Goal: Information Seeking & Learning: Learn about a topic

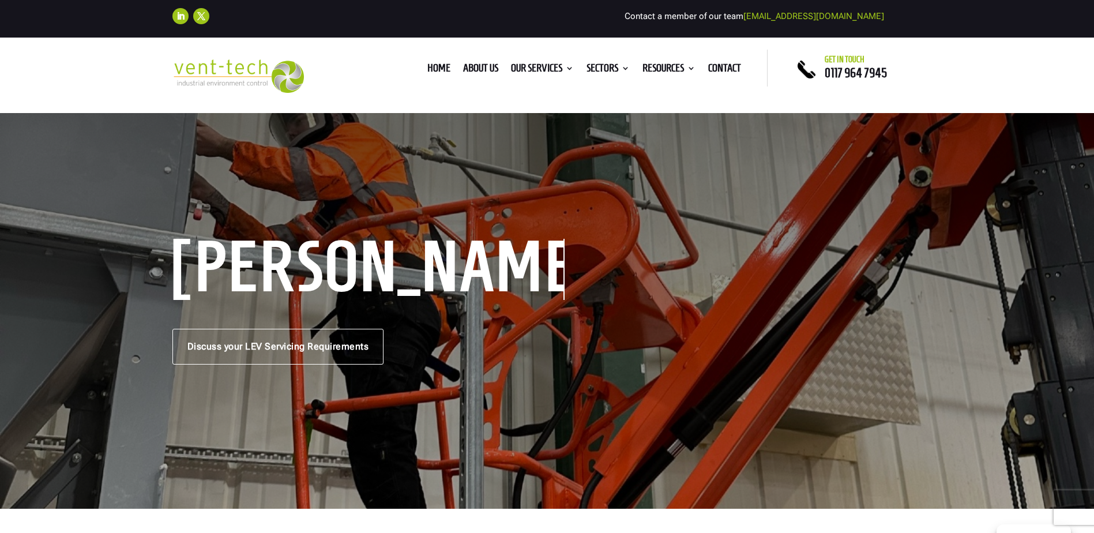
drag, startPoint x: 0, startPoint y: 0, endPoint x: 172, endPoint y: 139, distance: 221.5
drag, startPoint x: 172, startPoint y: 139, endPoint x: 489, endPoint y: 191, distance: 320.3
click at [489, 191] on div "LEV Servicing Discuss your LEV Servicing Requirements" at bounding box center [547, 303] width 1094 height 411
drag, startPoint x: 429, startPoint y: 163, endPoint x: 380, endPoint y: 166, distance: 49.1
drag, startPoint x: 379, startPoint y: 166, endPoint x: 344, endPoint y: 166, distance: 34.6
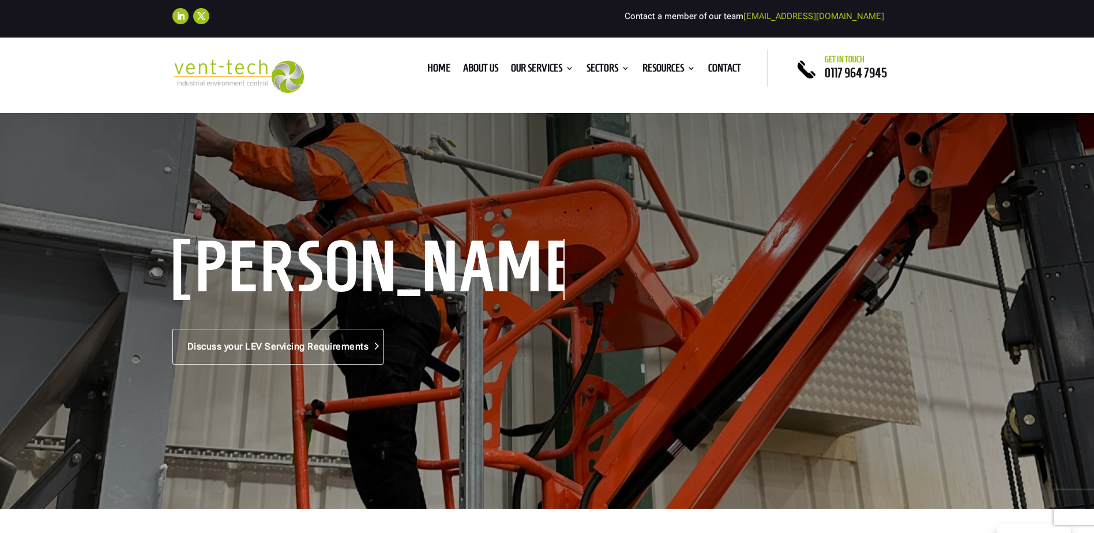
drag, startPoint x: 344, startPoint y: 166, endPoint x: 200, endPoint y: 331, distance: 219.1
drag, startPoint x: 200, startPoint y: 331, endPoint x: 159, endPoint y: 181, distance: 155.6
drag, startPoint x: 159, startPoint y: 181, endPoint x: 400, endPoint y: 215, distance: 243.6
click at [400, 220] on div "LEV Servicing Discuss your LEV Servicing Requirements" at bounding box center [547, 303] width 1094 height 411
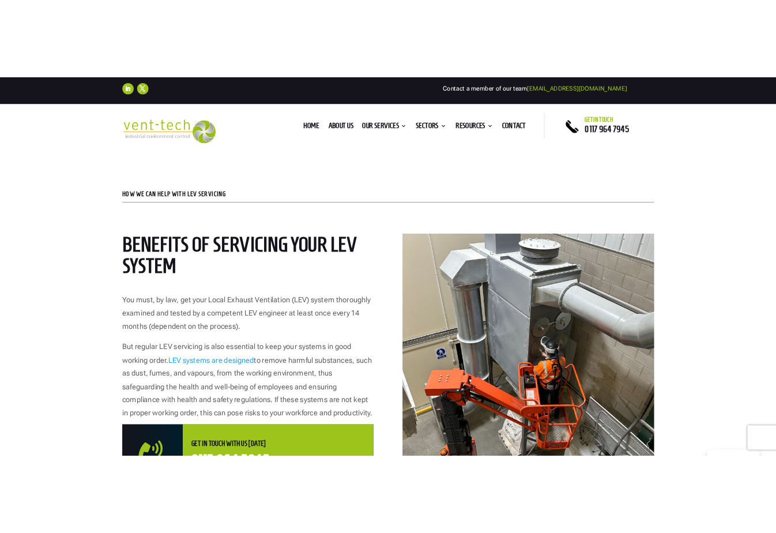
scroll to position [461, 0]
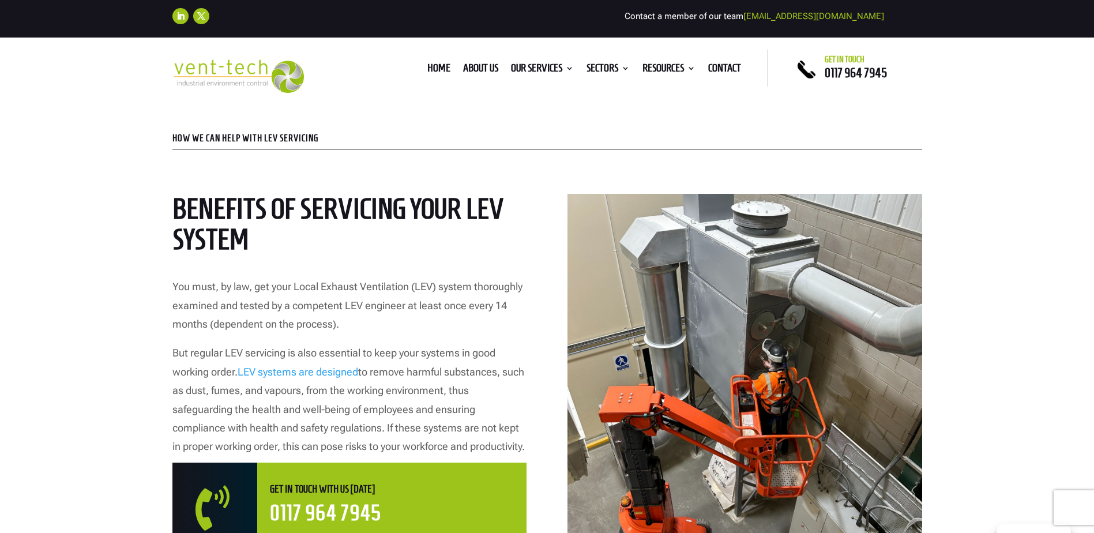
drag, startPoint x: 255, startPoint y: 220, endPoint x: 209, endPoint y: 558, distance: 341.1
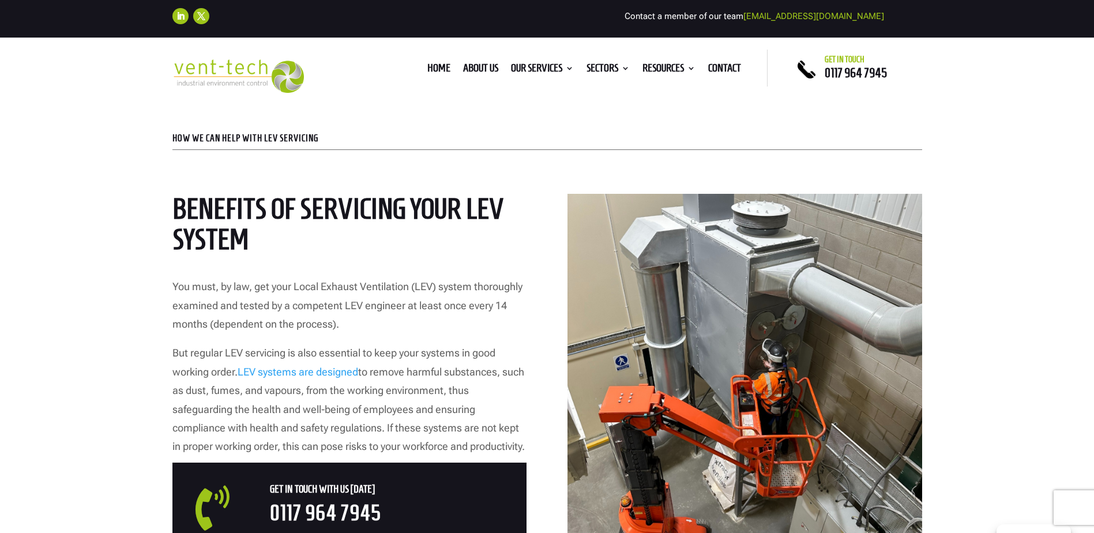
drag, startPoint x: 209, startPoint y: 558, endPoint x: 204, endPoint y: 524, distance: 34.5
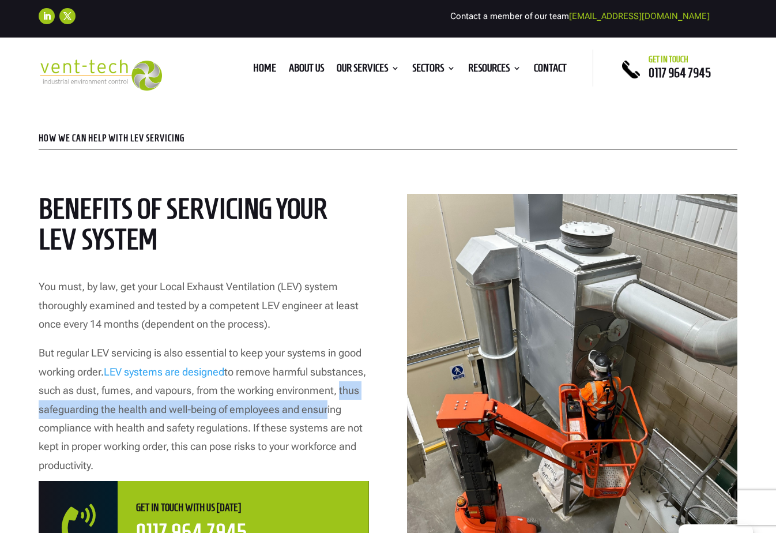
drag, startPoint x: 81, startPoint y: 436, endPoint x: 98, endPoint y: 415, distance: 27.0
click at [98, 415] on p "But regular LEV servicing is also essential to keep your systems in good workin…" at bounding box center [204, 409] width 330 height 131
click at [96, 416] on p "But regular LEV servicing is also essential to keep your systems in good workin…" at bounding box center [204, 409] width 330 height 131
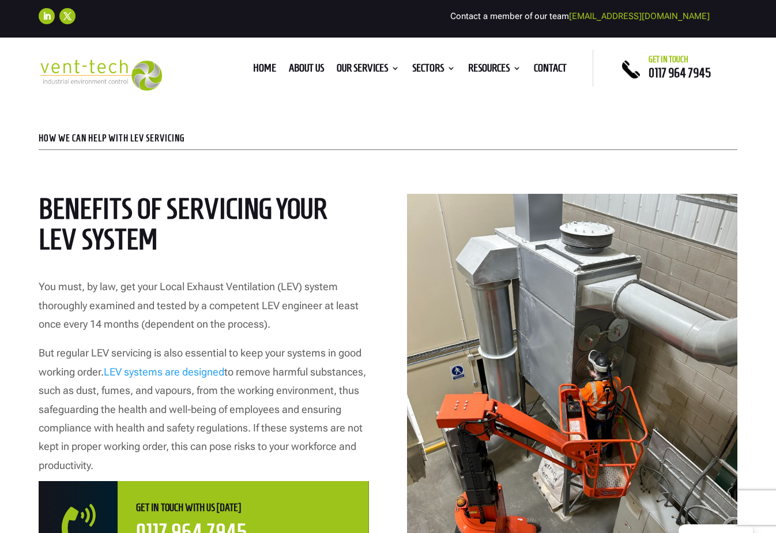
click at [97, 414] on p "But regular LEV servicing is also essential to keep your systems in good workin…" at bounding box center [204, 409] width 330 height 131
click at [367, 202] on h2 "Benefits of servicing your LEV system" at bounding box center [204, 227] width 330 height 66
click at [370, 234] on div "Benefits of servicing your LEV system You must, by law, get your Local Exhaust …" at bounding box center [388, 378] width 699 height 400
click at [371, 231] on div "Benefits of servicing your LEV system You must, by law, get your Local Exhaust …" at bounding box center [388, 378] width 699 height 400
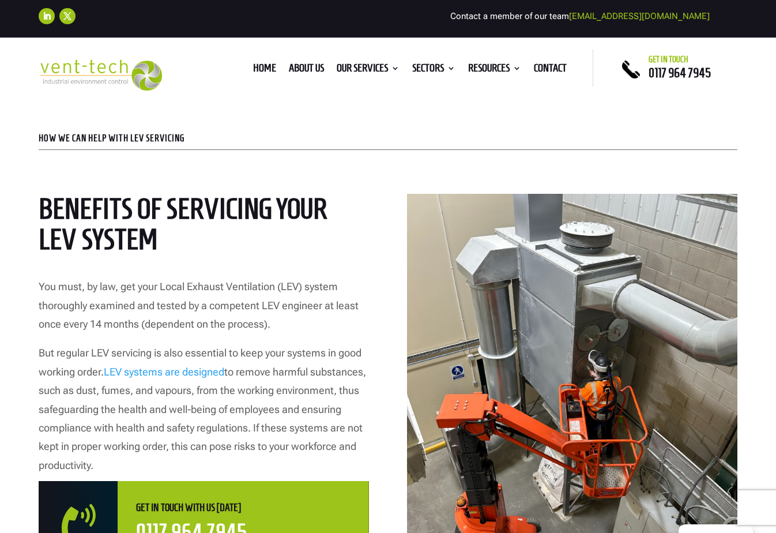
click at [371, 231] on div "Benefits of servicing your LEV system You must, by law, get your Local Exhaust …" at bounding box center [388, 378] width 699 height 400
drag, startPoint x: 337, startPoint y: 257, endPoint x: 214, endPoint y: 286, distance: 126.8
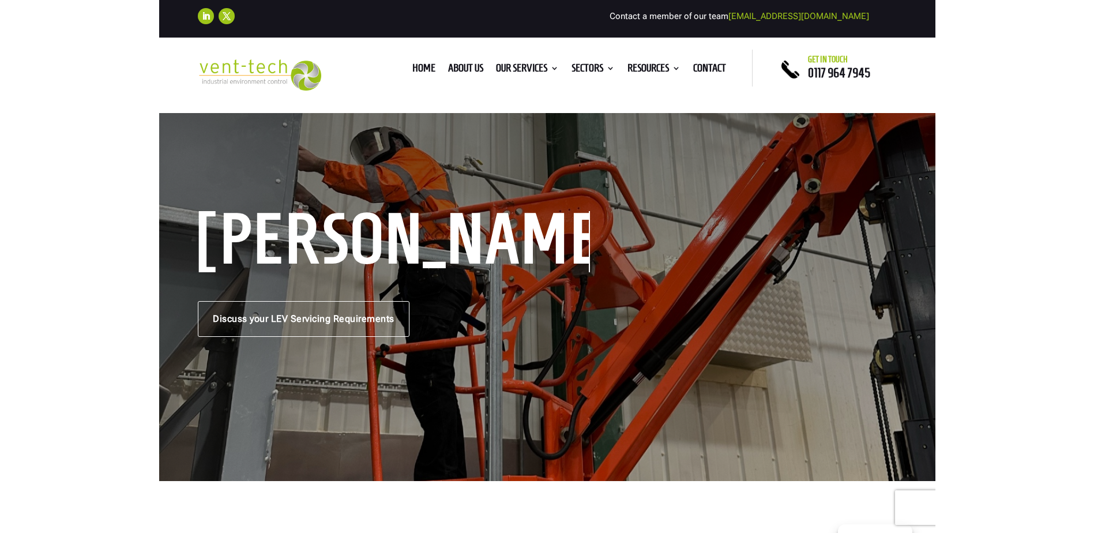
scroll to position [0, 0]
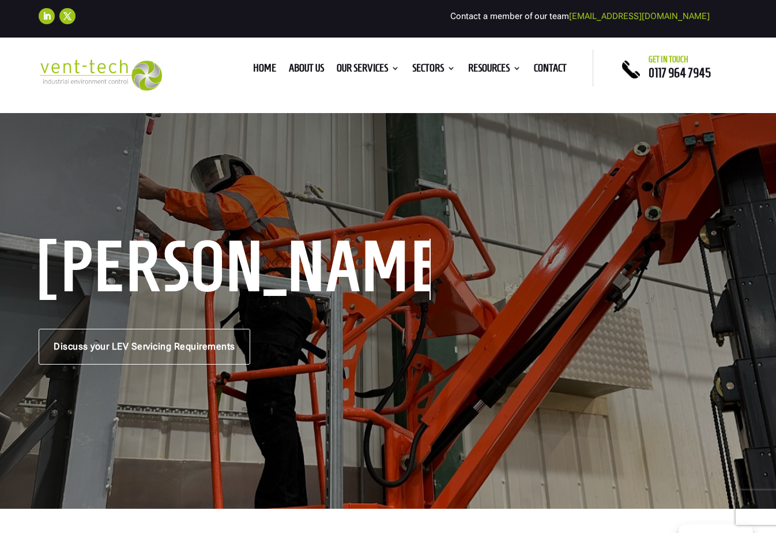
drag, startPoint x: 442, startPoint y: 301, endPoint x: 415, endPoint y: 306, distance: 27.2
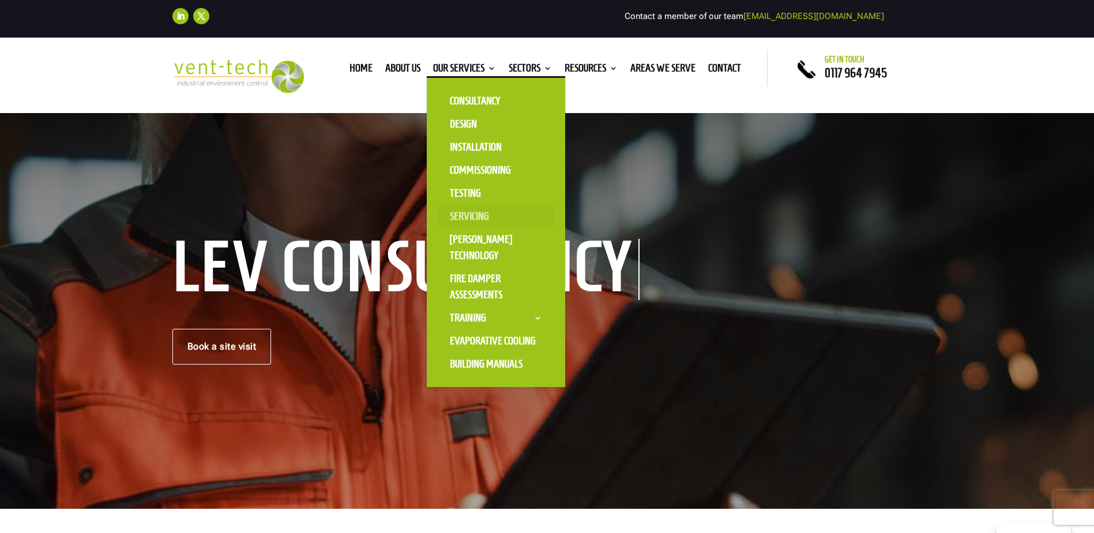
click at [459, 213] on link "Servicing" at bounding box center [495, 216] width 115 height 23
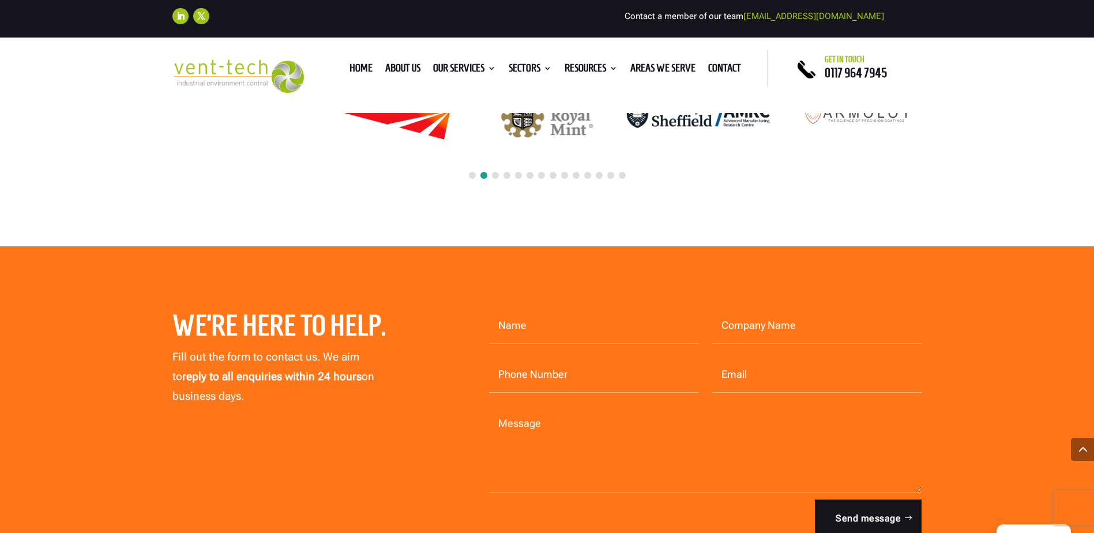
scroll to position [5365, 0]
